Goal: Information Seeking & Learning: Find specific fact

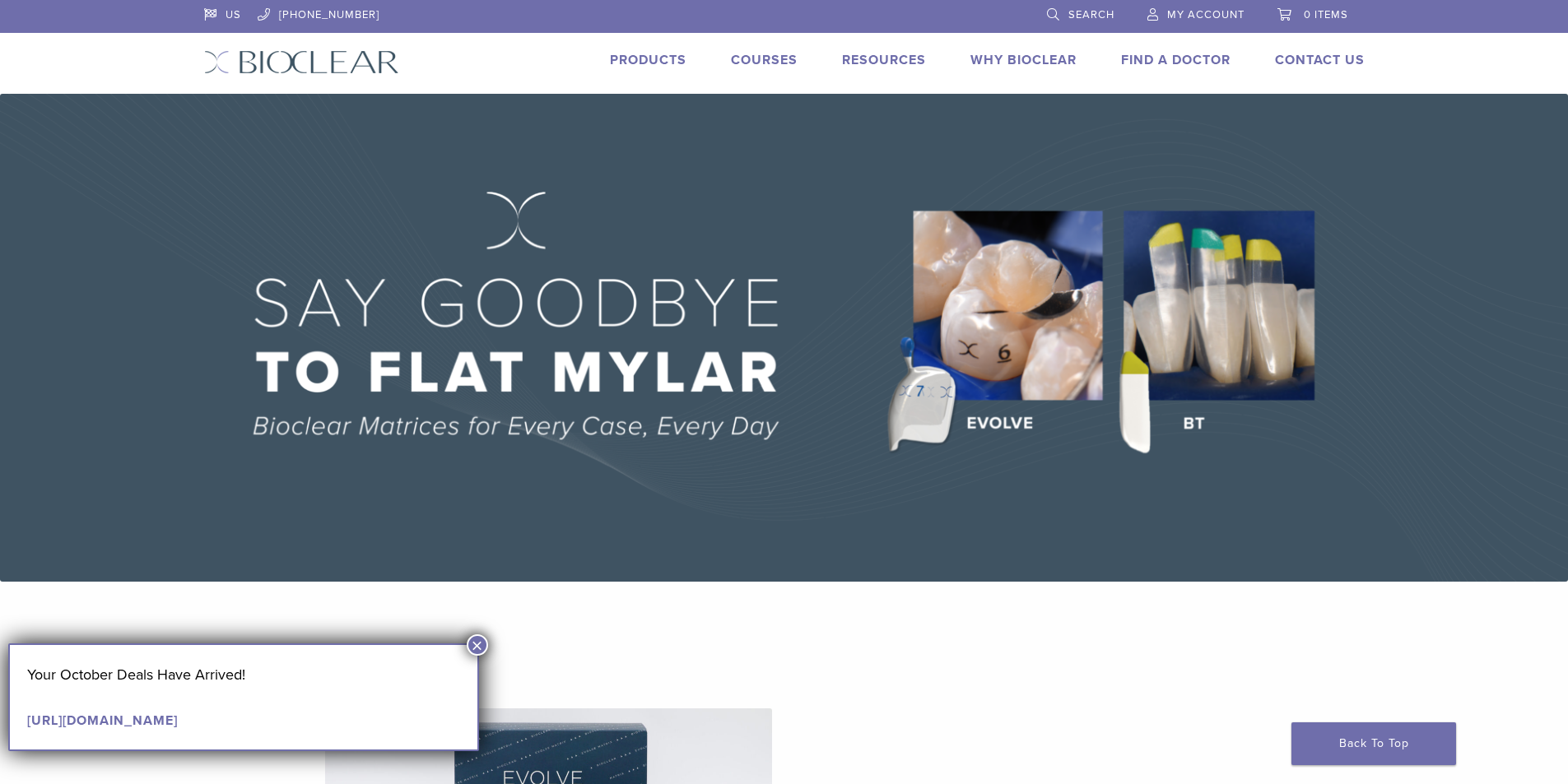
click at [1093, 9] on span "Search" at bounding box center [1092, 15] width 46 height 14
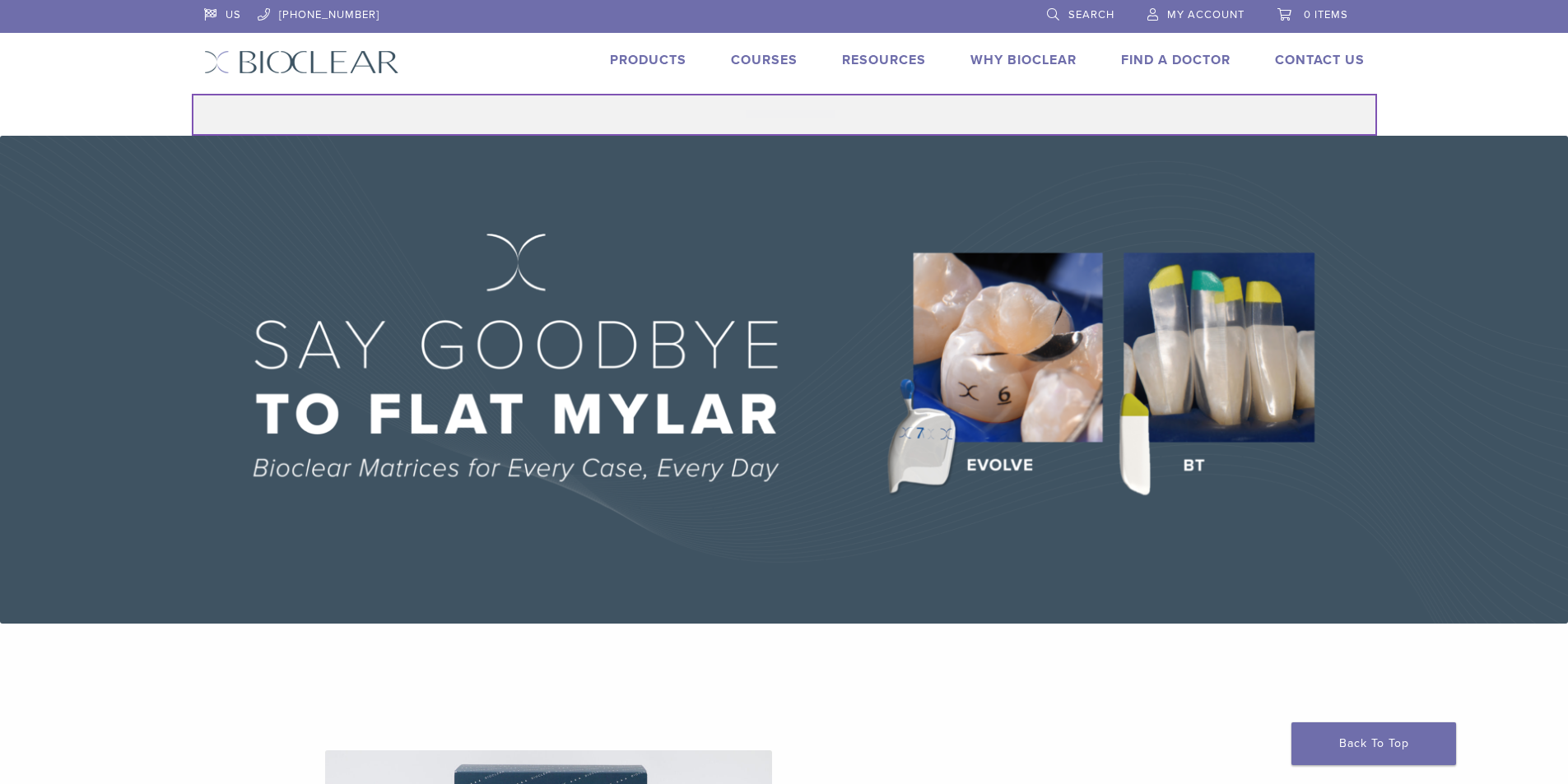
click at [917, 108] on input "Search for:" at bounding box center [784, 114] width 1186 height 42
type input "******"
click at [191, 93] on button "Search" at bounding box center [191, 93] width 1 height 1
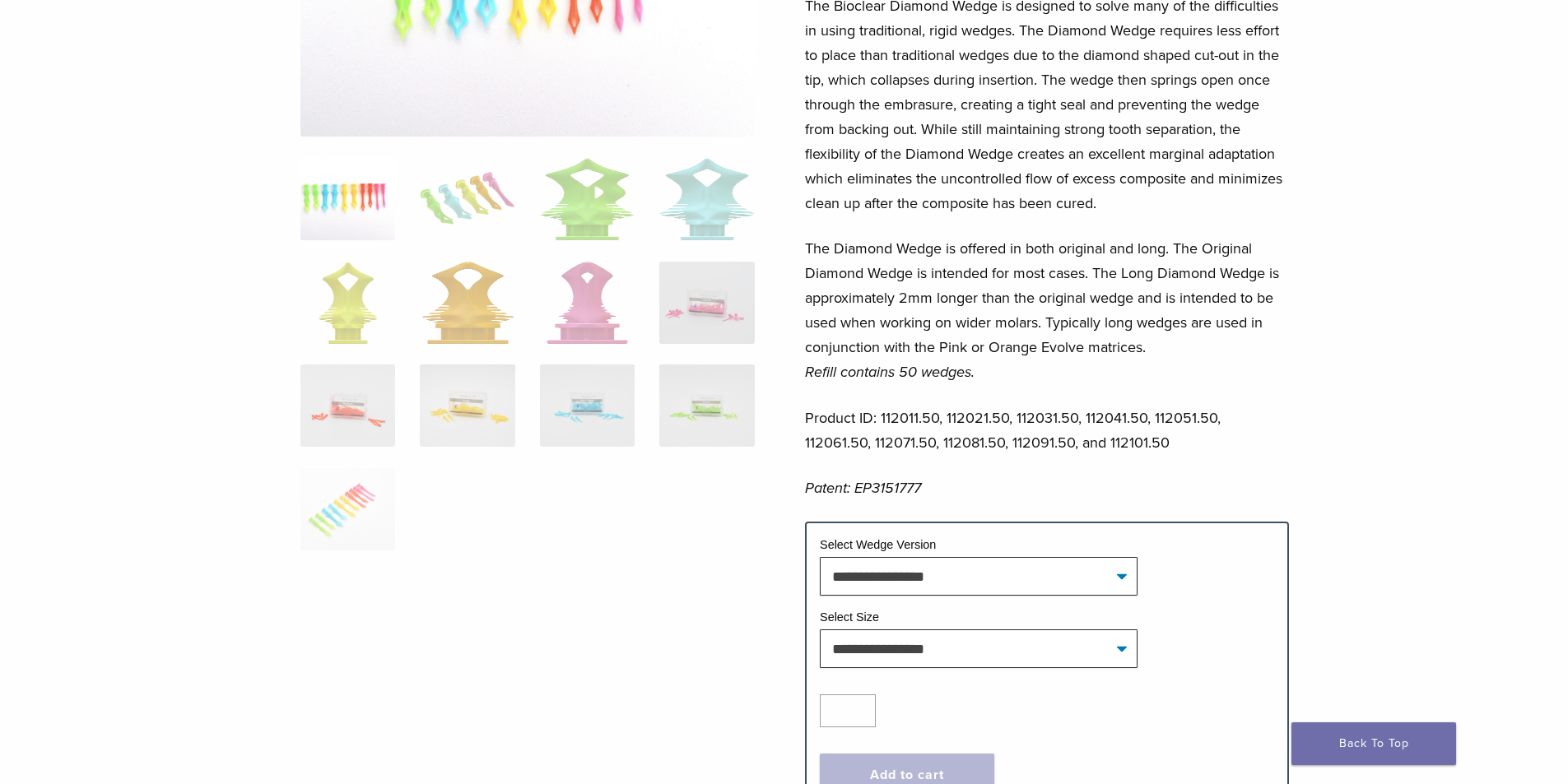
scroll to position [329, 0]
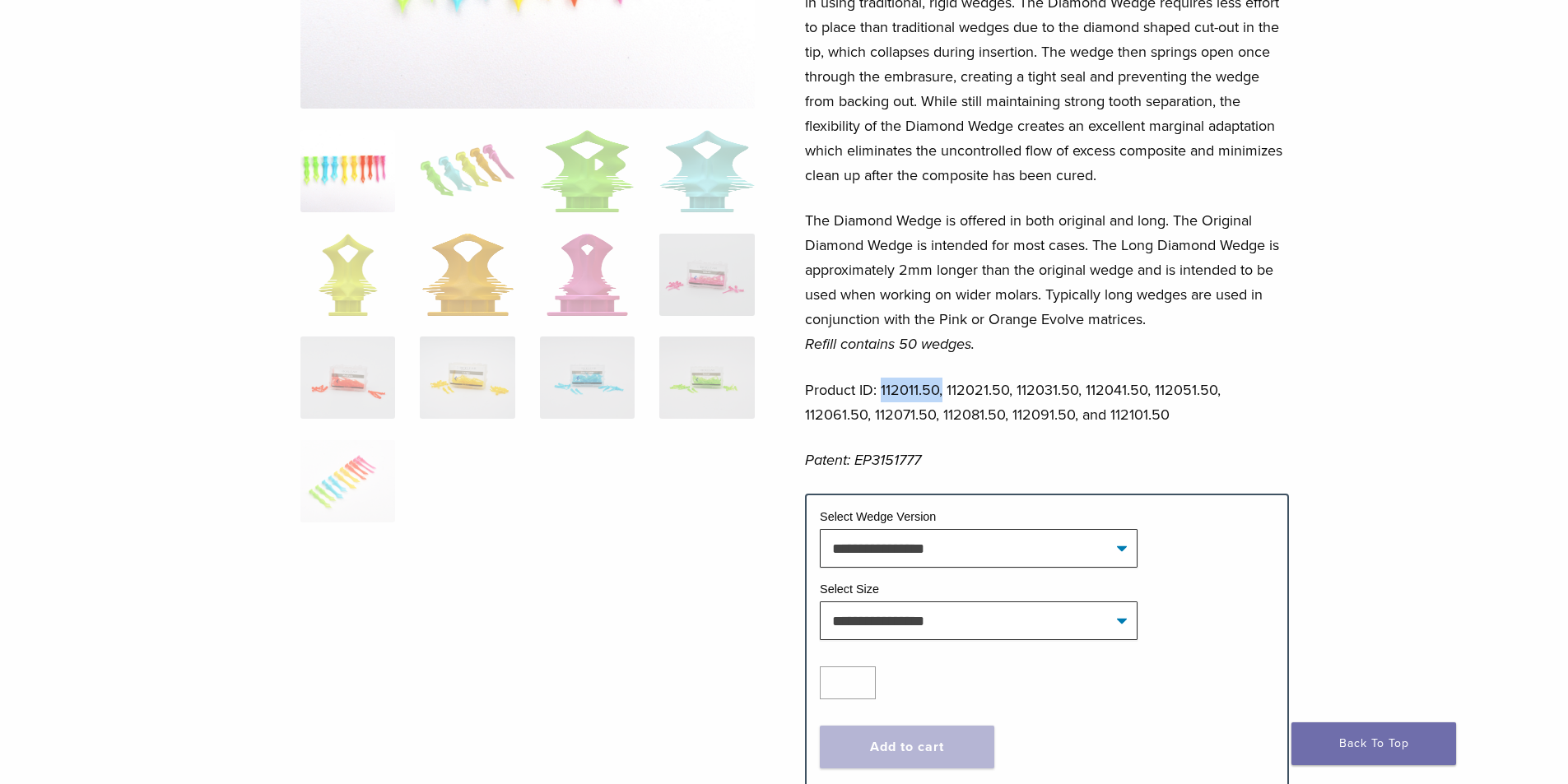
drag, startPoint x: 944, startPoint y: 391, endPoint x: 880, endPoint y: 390, distance: 64.0
click at [880, 390] on p "Product ID: 112011.50, 112021.50, 112031.50, 112041.50, 112051.50, 112061.50, 1…" at bounding box center [1047, 402] width 484 height 49
click at [1234, 443] on div "The Bioclear Diamond Wedge is designed to solve many of the difficulties in usi…" at bounding box center [1047, 229] width 484 height 528
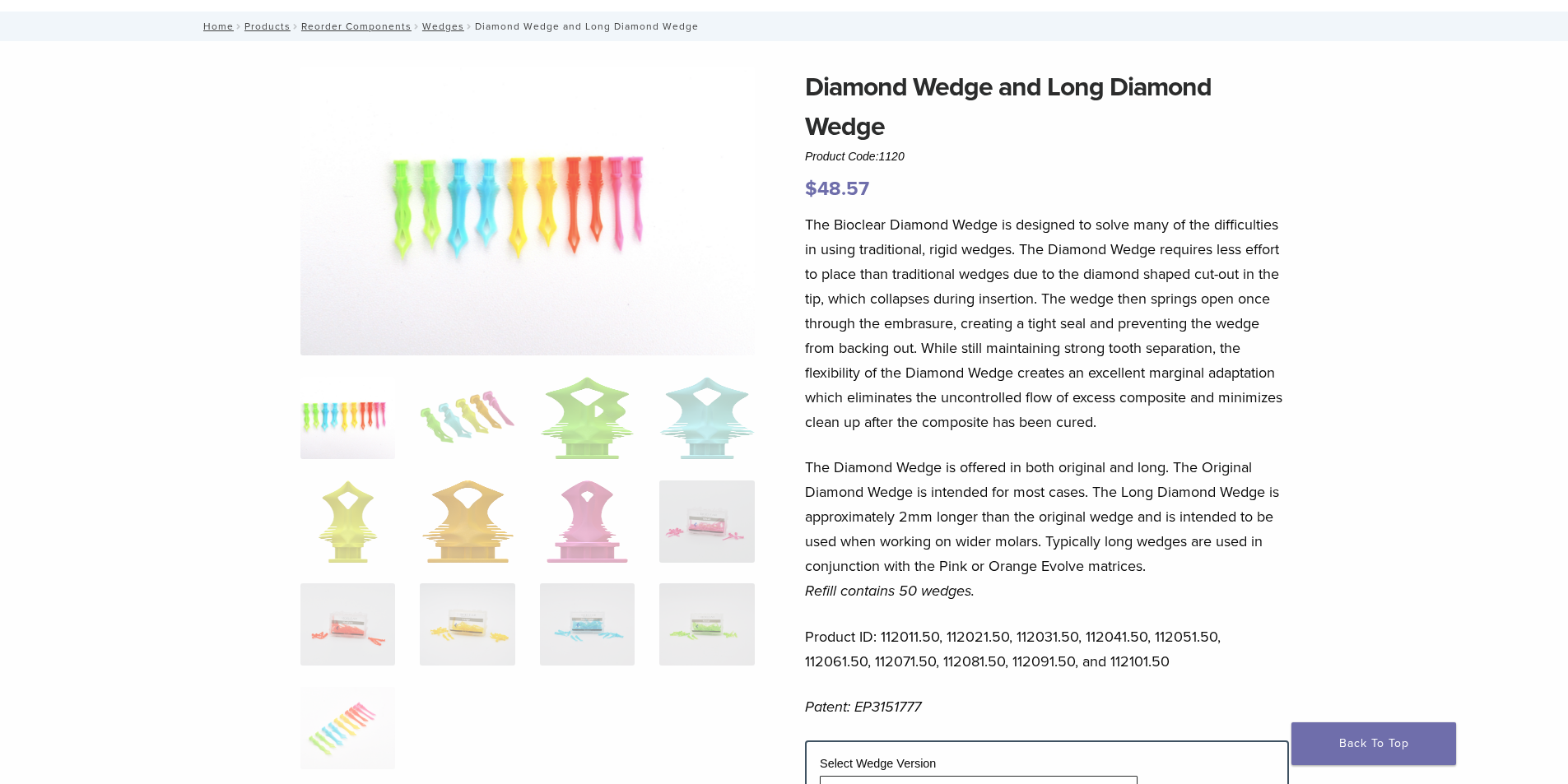
scroll to position [0, 0]
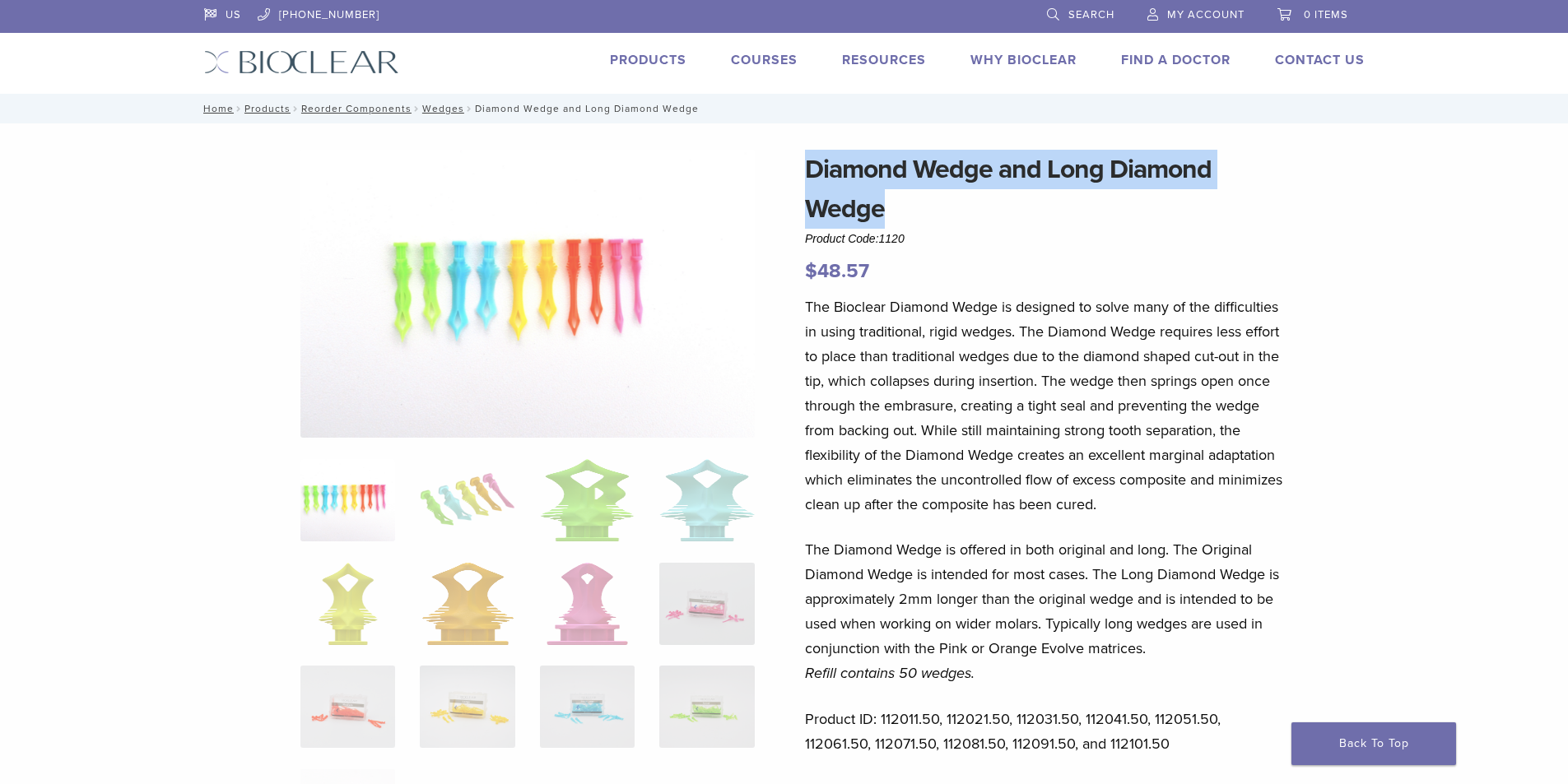
drag, startPoint x: 924, startPoint y: 218, endPoint x: 779, endPoint y: 158, distance: 156.9
click at [777, 146] on div "Diamond Wedge and Long Diamond Wedge Product Code: 1120 $ 48.57 Diamond Wedge a…" at bounding box center [784, 795] width 1186 height 1343
copy div "Diamond Wedge and Long Diamond Wedge"
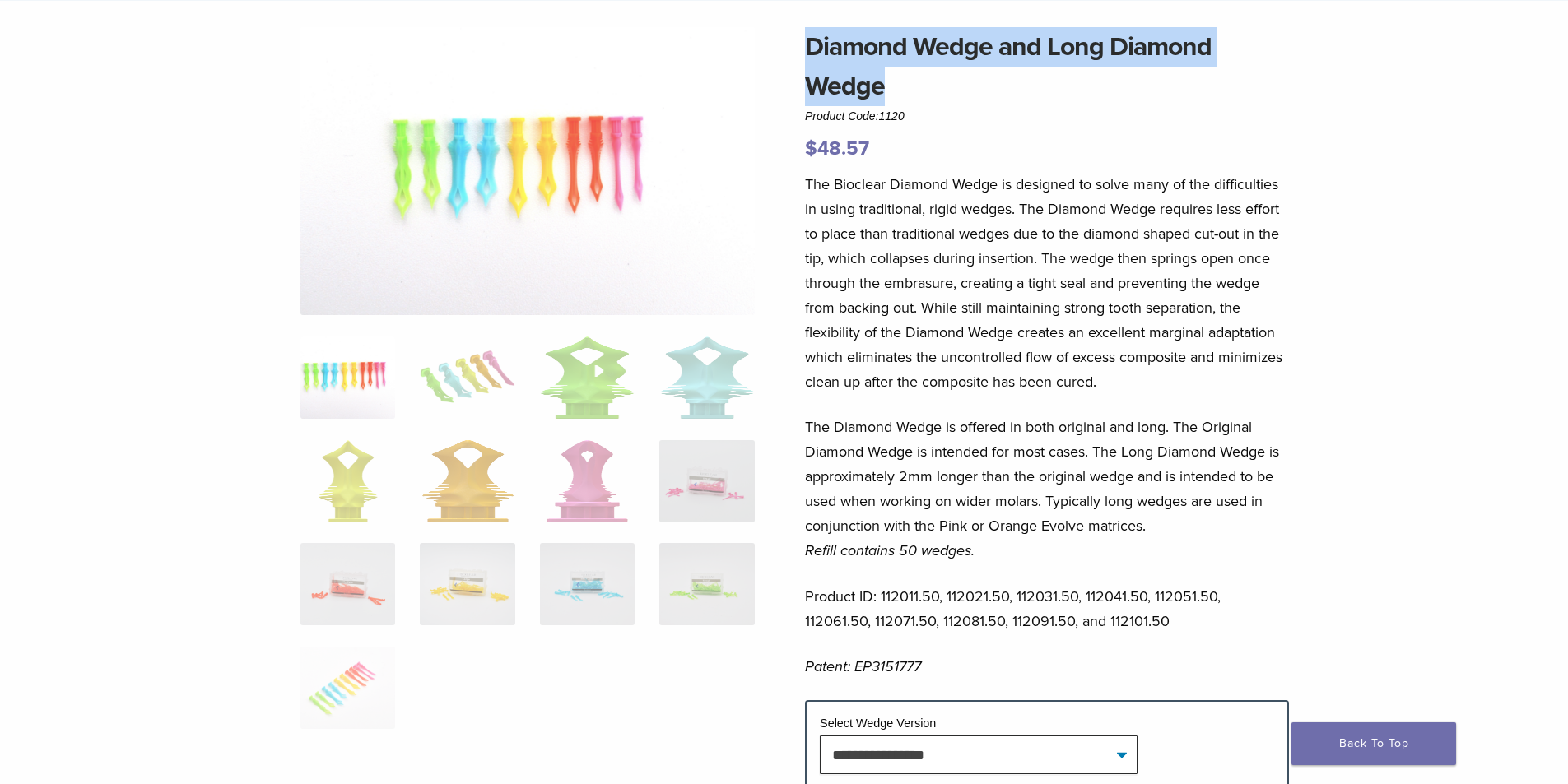
scroll to position [247, 0]
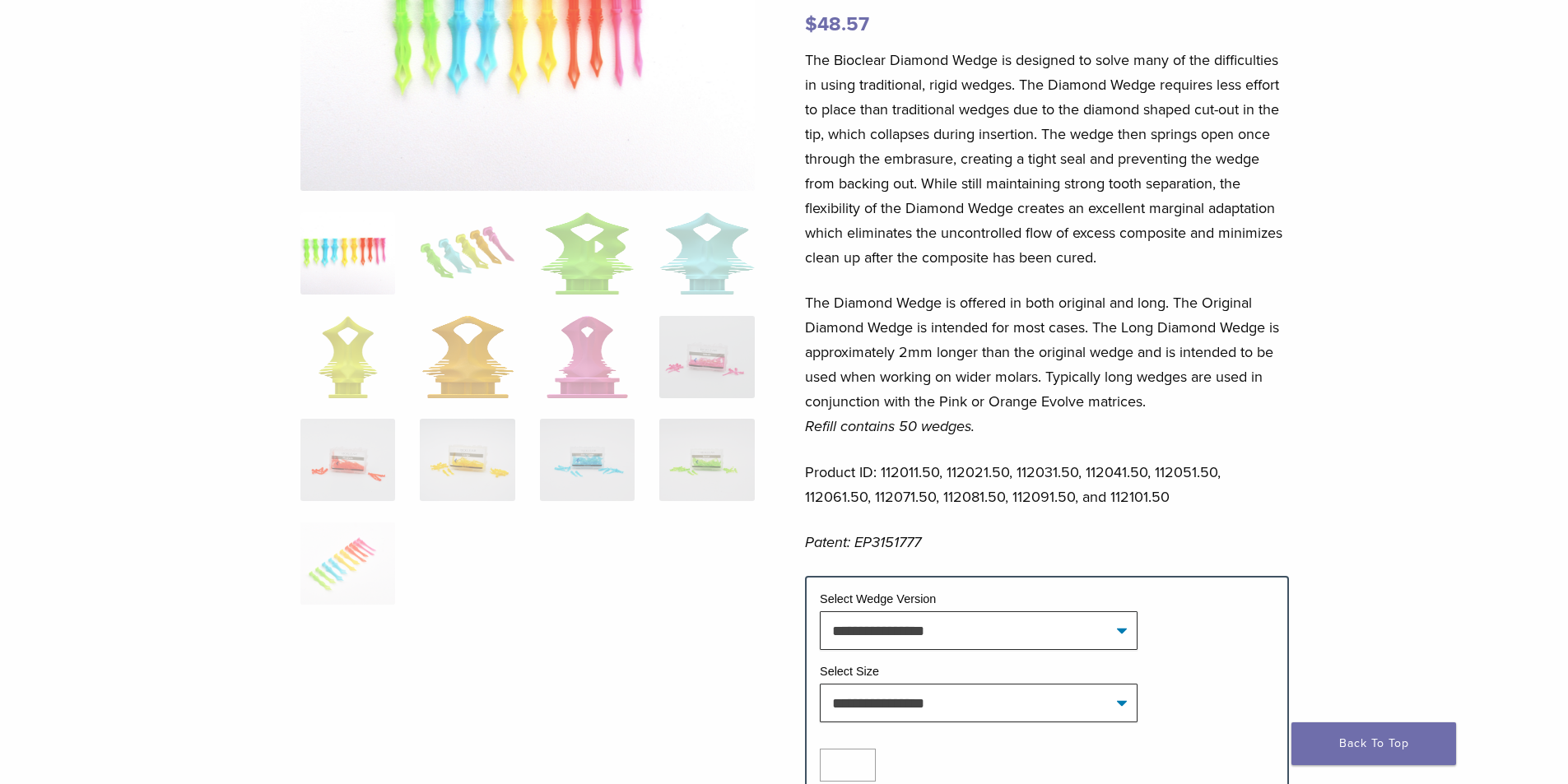
click at [948, 467] on p "Product ID: 112011.50, 112021.50, 112031.50, 112041.50, 112051.50, 112061.50, 1…" at bounding box center [1047, 484] width 484 height 49
drag, startPoint x: 948, startPoint y: 476, endPoint x: 880, endPoint y: 464, distance: 69.1
click at [880, 464] on p "Product ID: 112011.50, 112021.50, 112031.50, 112041.50, 112051.50, 112061.50, 1…" at bounding box center [1047, 484] width 484 height 49
copy p "112011.50,"
